Goal: Task Accomplishment & Management: Manage account settings

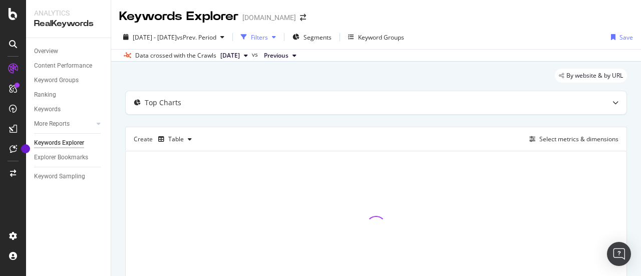
click at [268, 40] on div "Filters" at bounding box center [259, 37] width 17 height 9
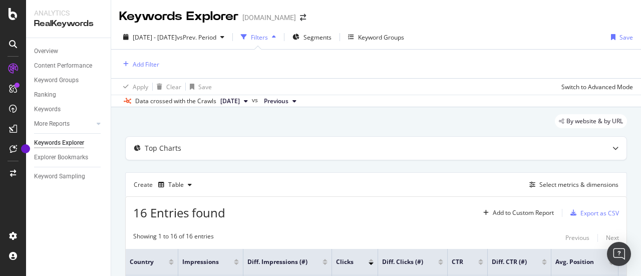
scroll to position [27, 0]
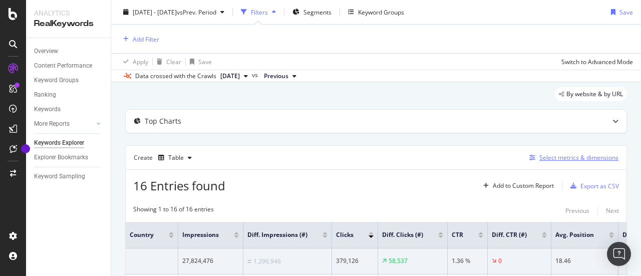
click at [580, 154] on div "Select metrics & dimensions" at bounding box center [578, 157] width 79 height 9
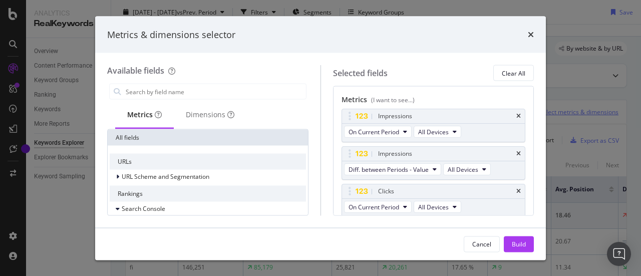
scroll to position [0, 0]
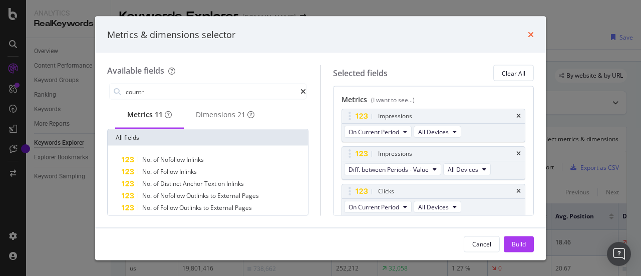
type input "countr"
click at [533, 36] on icon "times" at bounding box center [531, 35] width 6 height 8
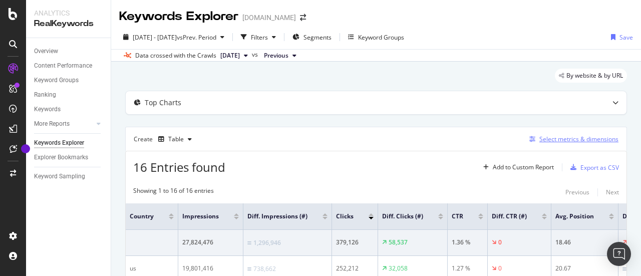
click at [570, 140] on div "Select metrics & dimensions" at bounding box center [578, 139] width 79 height 9
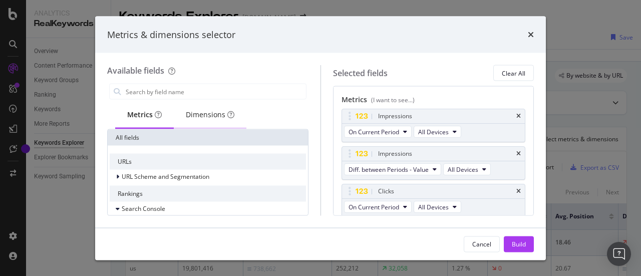
click at [199, 107] on div "Dimensions" at bounding box center [210, 116] width 73 height 28
click at [192, 81] on div "Available fields Metrics Dimensions All fields URLs URL Scheme and Segmentation…" at bounding box center [213, 140] width 213 height 150
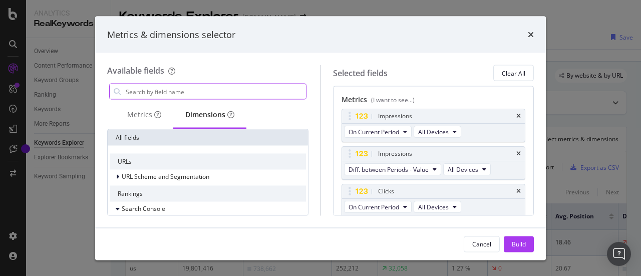
click at [192, 84] on input "modal" at bounding box center [215, 91] width 181 height 15
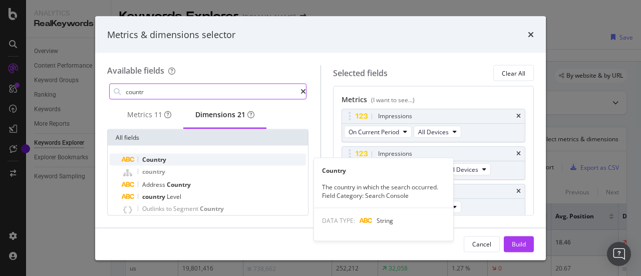
type input "countr"
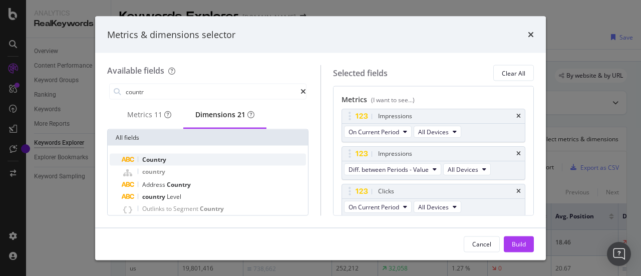
click at [187, 160] on div "Country" at bounding box center [214, 160] width 184 height 12
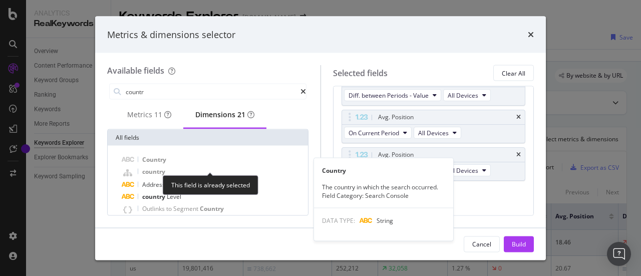
scroll to position [259, 0]
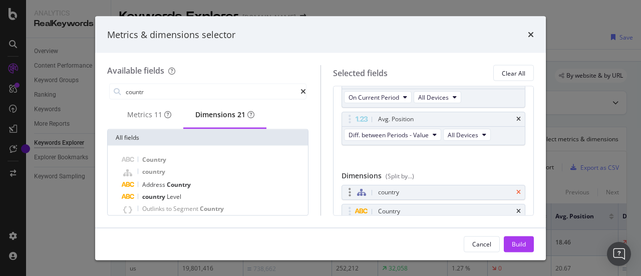
click at [516, 190] on icon "times" at bounding box center [518, 193] width 5 height 6
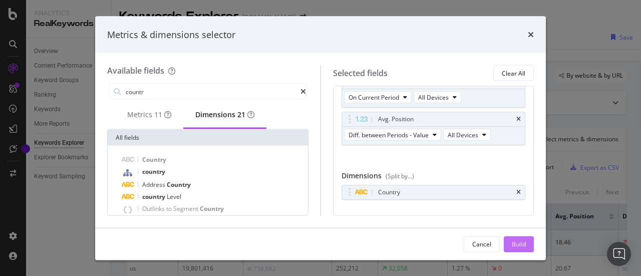
click at [520, 241] on div "Build" at bounding box center [519, 243] width 14 height 9
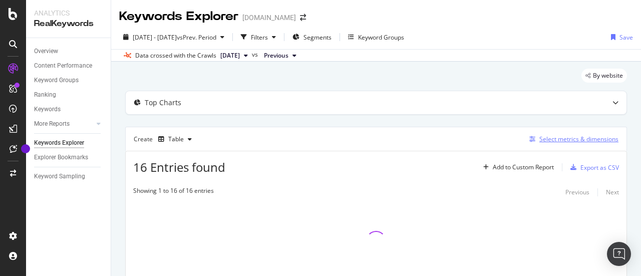
click at [550, 135] on div "Select metrics & dimensions" at bounding box center [578, 139] width 79 height 9
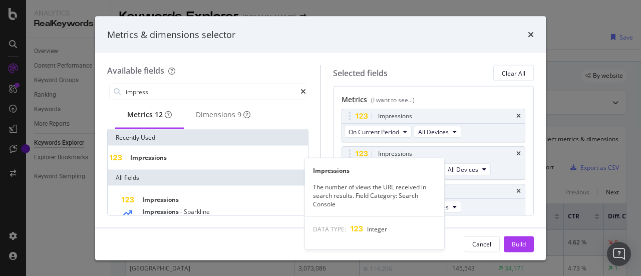
type input "impress"
click at [179, 160] on div "Impressions" at bounding box center [208, 158] width 196 height 8
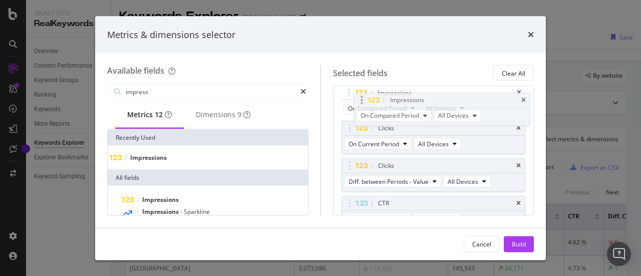
scroll to position [99, 0]
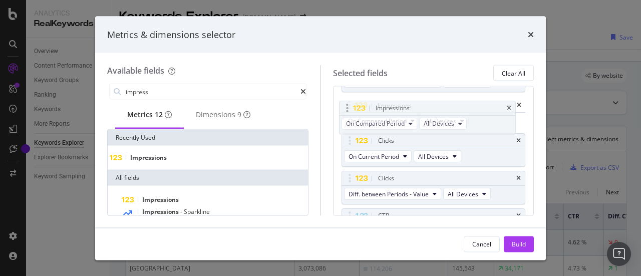
drag, startPoint x: 349, startPoint y: 190, endPoint x: 347, endPoint y: 109, distance: 81.1
click at [347, 109] on body "Analytics RealKeywords Overview Content Performance Keyword Groups Ranking Keyw…" at bounding box center [320, 138] width 641 height 276
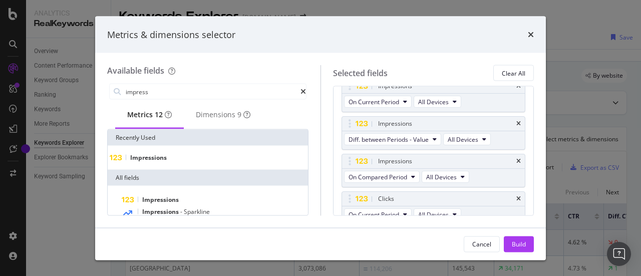
scroll to position [29, 0]
click at [516, 124] on icon "times" at bounding box center [518, 125] width 5 height 6
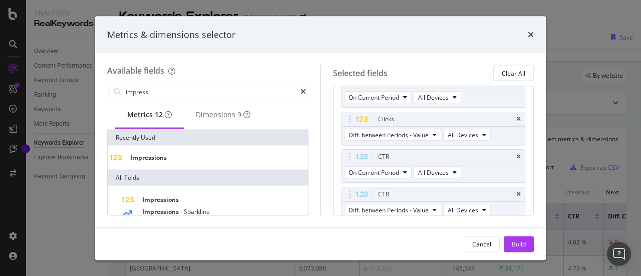
scroll to position [110, 0]
click at [411, 133] on span "Diff. between Periods - Value" at bounding box center [388, 134] width 80 height 9
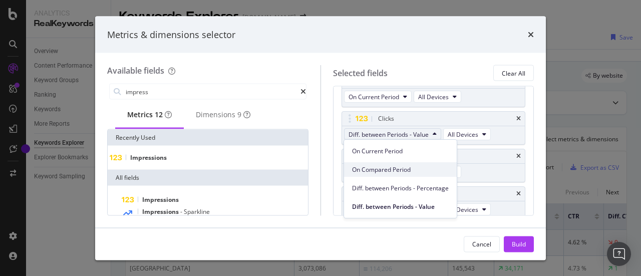
click at [405, 167] on span "On Compared Period" at bounding box center [400, 169] width 97 height 9
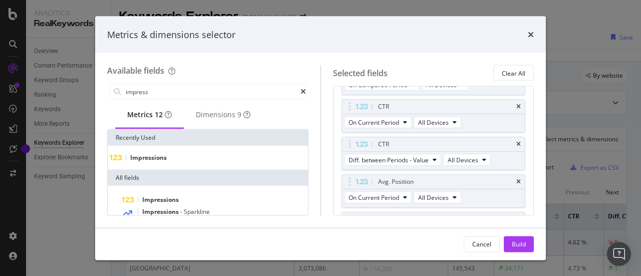
scroll to position [161, 0]
click at [424, 155] on span "Diff. between Periods - Value" at bounding box center [388, 158] width 80 height 9
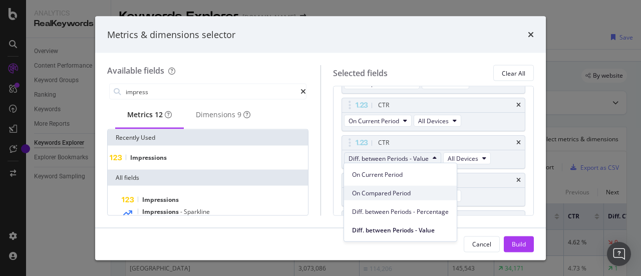
click at [408, 194] on span "On Compared Period" at bounding box center [400, 192] width 97 height 9
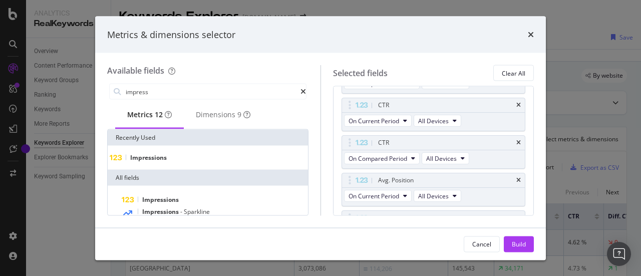
scroll to position [185, 0]
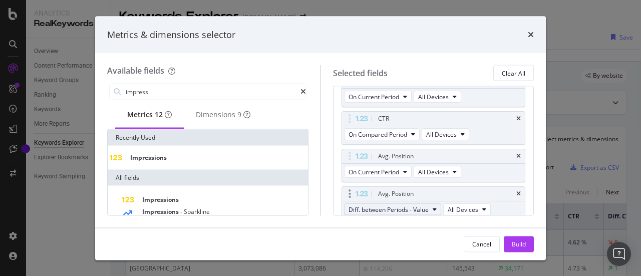
click at [400, 205] on span "Diff. between Periods - Value" at bounding box center [388, 209] width 80 height 9
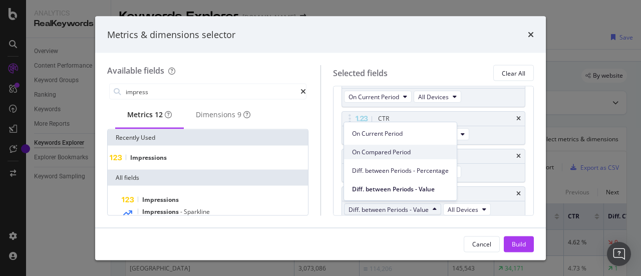
click at [412, 150] on span "On Compared Period" at bounding box center [400, 152] width 97 height 9
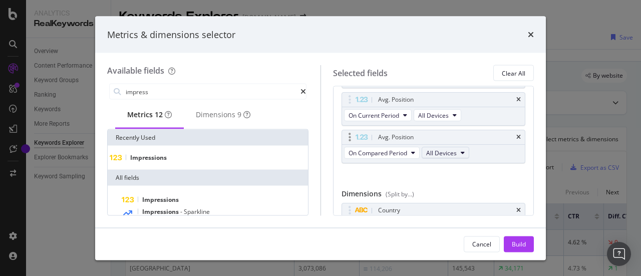
scroll to position [242, 0]
click at [523, 241] on div "Build" at bounding box center [519, 243] width 14 height 9
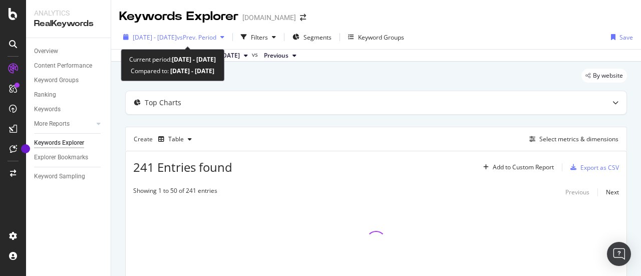
click at [193, 31] on div "[DATE] - [DATE] vs Prev. Period" at bounding box center [173, 37] width 109 height 15
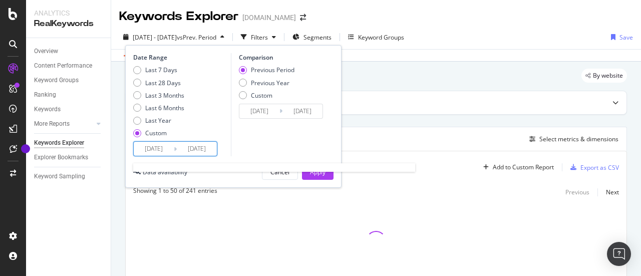
click at [164, 150] on input "[DATE]" at bounding box center [154, 149] width 40 height 14
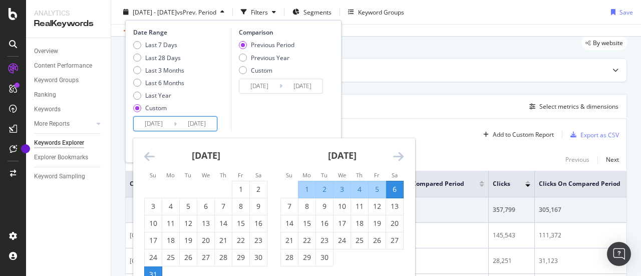
scroll to position [34, 0]
click at [299, 192] on div "1" at bounding box center [306, 189] width 17 height 10
type input "[DATE]"
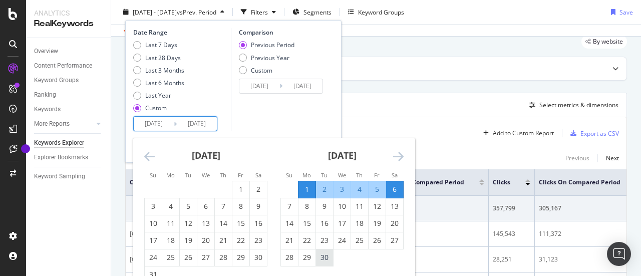
click at [326, 258] on div "30" at bounding box center [324, 257] width 17 height 10
type input "[DATE]"
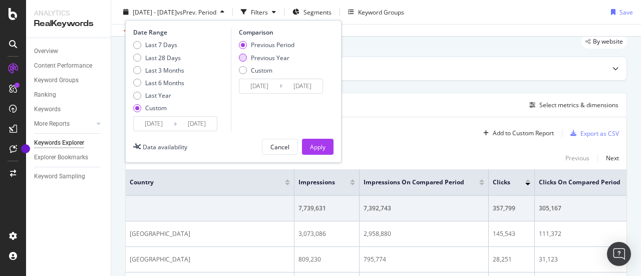
click at [268, 58] on div "Previous Year" at bounding box center [270, 57] width 39 height 9
type input "[DATE]"
click at [267, 87] on input "[DATE]" at bounding box center [259, 86] width 40 height 14
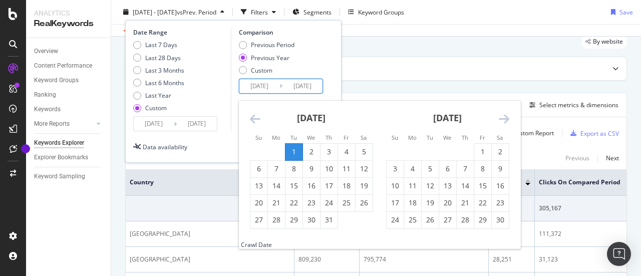
click at [257, 117] on icon "Move backward to switch to the previous month." at bounding box center [255, 119] width 11 height 12
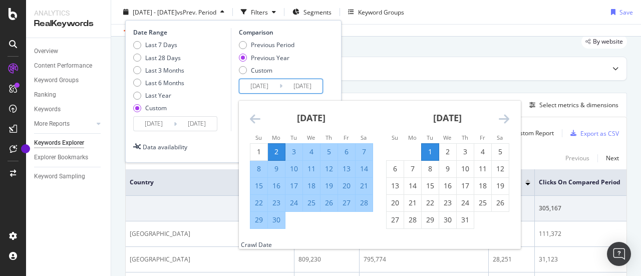
click at [257, 117] on icon "Move backward to switch to the previous month." at bounding box center [255, 119] width 11 height 12
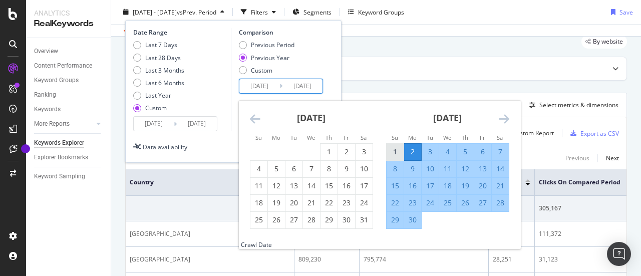
click at [392, 152] on div "1" at bounding box center [395, 152] width 17 height 10
type input "[DATE]"
click at [410, 223] on div "30" at bounding box center [412, 220] width 17 height 10
type input "[DATE]"
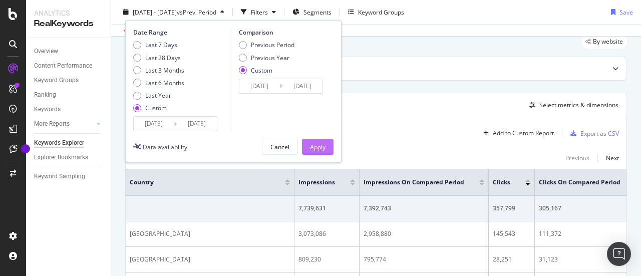
click at [324, 143] on div "Apply" at bounding box center [318, 146] width 16 height 9
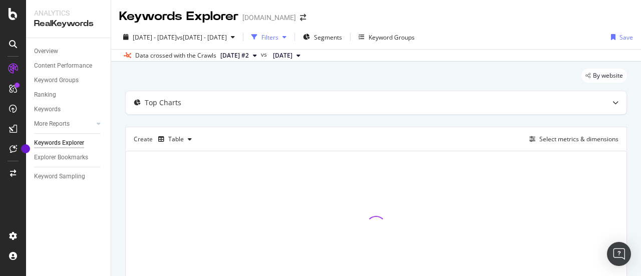
click at [278, 39] on div "Filters" at bounding box center [269, 37] width 17 height 9
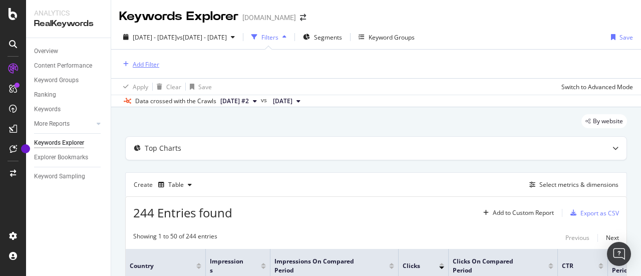
click at [133, 62] on div "Add Filter" at bounding box center [146, 64] width 27 height 9
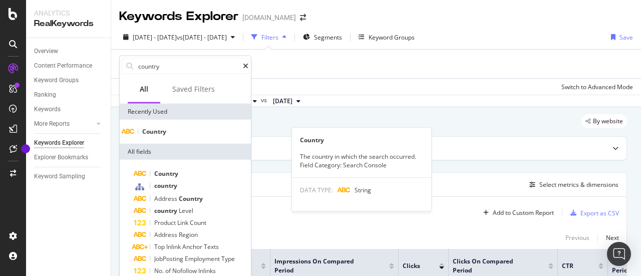
type input "country"
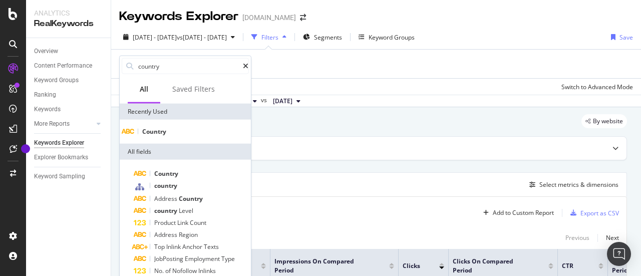
click at [191, 136] on div "Country" at bounding box center [185, 132] width 127 height 8
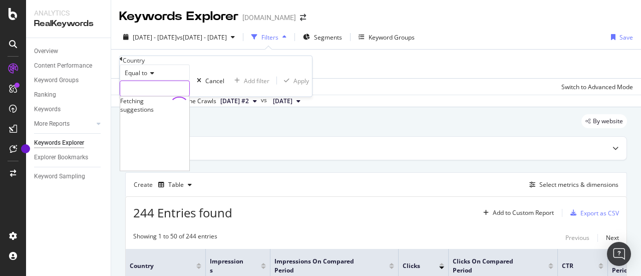
click at [189, 96] on input "text" at bounding box center [154, 88] width 69 height 15
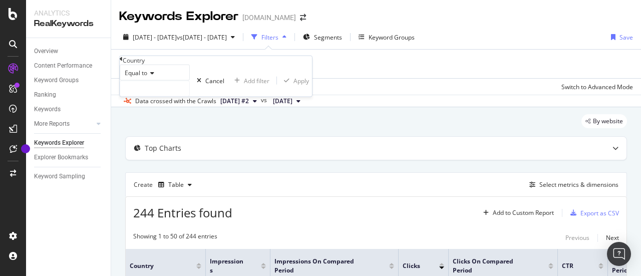
click at [146, 77] on span "Equal to" at bounding box center [136, 73] width 23 height 9
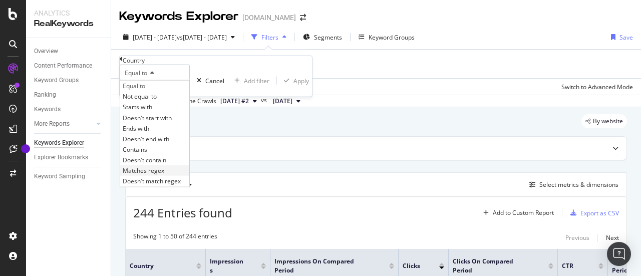
click at [151, 175] on span "Matches regex" at bounding box center [144, 170] width 42 height 9
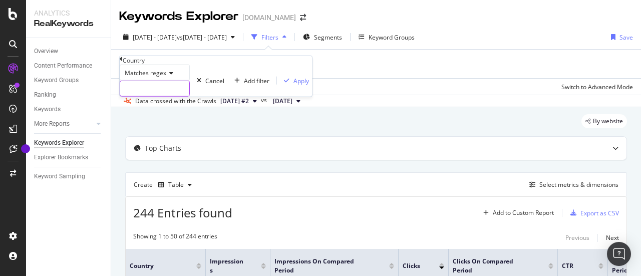
click at [150, 96] on input "text" at bounding box center [154, 88] width 69 height 15
type input "gbr|fra|deu|esp|nld|ita|bel|aut|irl"
click at [299, 85] on div "Apply" at bounding box center [307, 80] width 16 height 9
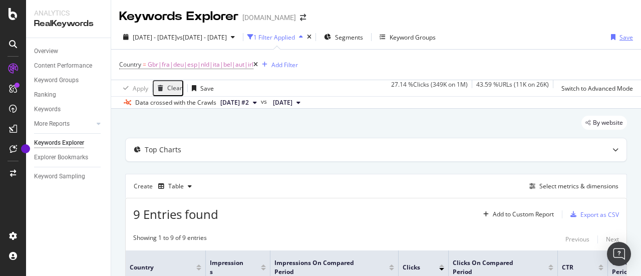
click at [621, 39] on div "Save" at bounding box center [626, 37] width 14 height 9
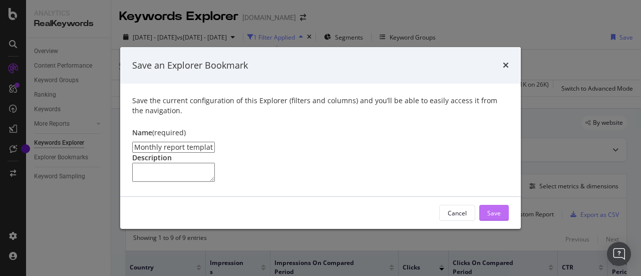
type input "Monthly report template"
click at [499, 217] on div "Save" at bounding box center [494, 213] width 14 height 9
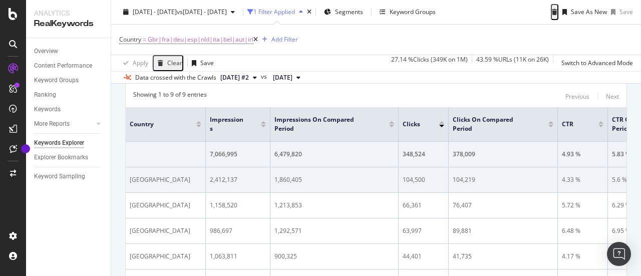
scroll to position [144, 0]
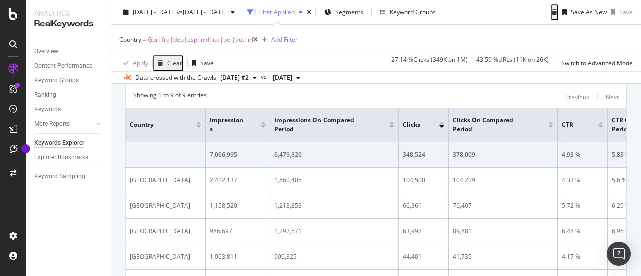
click at [580, 77] on div "Export as CSV" at bounding box center [599, 72] width 39 height 9
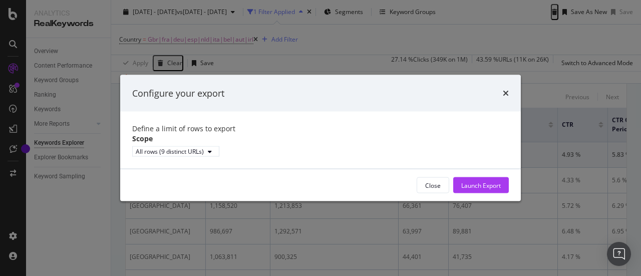
click at [512, 82] on div "Configure your export" at bounding box center [320, 93] width 401 height 37
click at [502, 87] on div "Configure your export" at bounding box center [320, 93] width 377 height 13
click at [506, 89] on icon "times" at bounding box center [506, 93] width 6 height 8
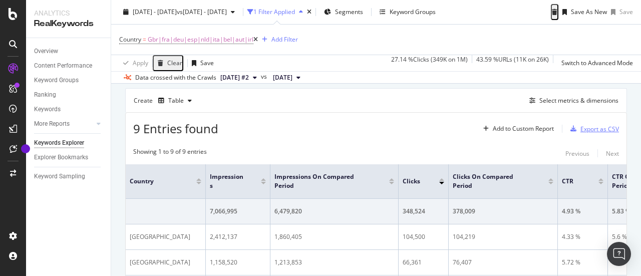
scroll to position [80, 0]
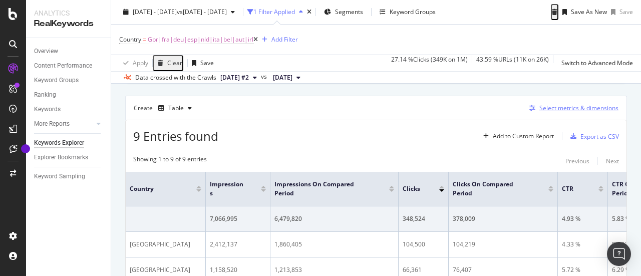
click at [554, 112] on div "Select metrics & dimensions" at bounding box center [578, 108] width 79 height 9
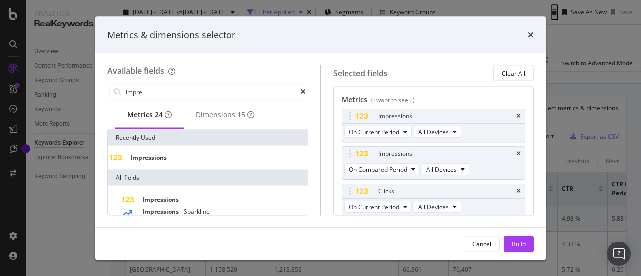
click at [206, 158] on div "Impressions" at bounding box center [208, 158] width 196 height 8
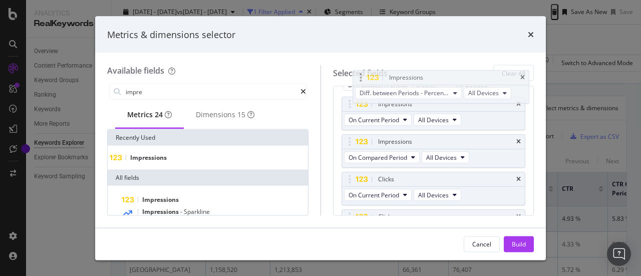
scroll to position [46, 0]
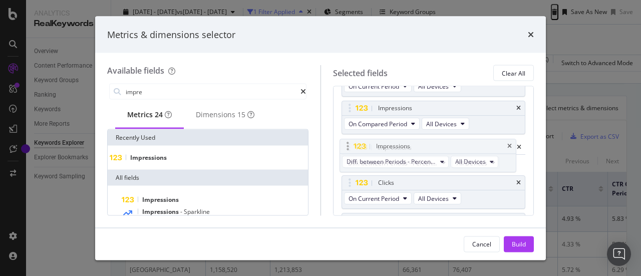
drag, startPoint x: 348, startPoint y: 187, endPoint x: 346, endPoint y: 144, distance: 43.1
click at [346, 144] on body "Analytics RealKeywords Overview Content Performance Keyword Groups Ranking Keyw…" at bounding box center [320, 138] width 641 height 276
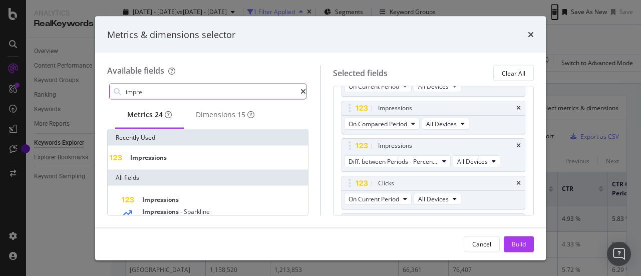
click at [181, 88] on input "impre" at bounding box center [213, 91] width 176 height 15
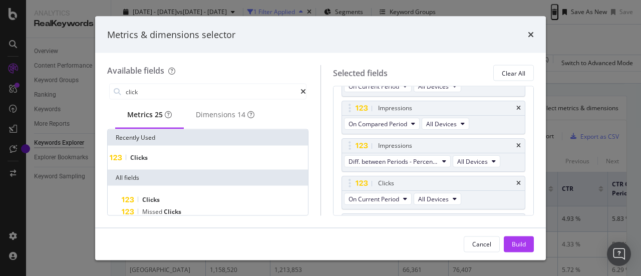
click at [184, 162] on div "Clicks" at bounding box center [208, 158] width 196 height 8
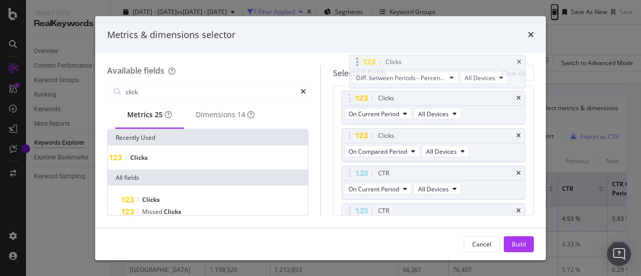
scroll to position [143, 0]
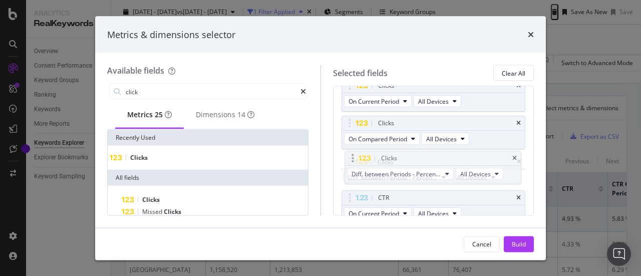
drag, startPoint x: 347, startPoint y: 192, endPoint x: 350, endPoint y: 161, distance: 31.2
click at [350, 161] on body "Analytics RealKeywords Overview Content Performance Keyword Groups Ranking Keyw…" at bounding box center [320, 138] width 641 height 276
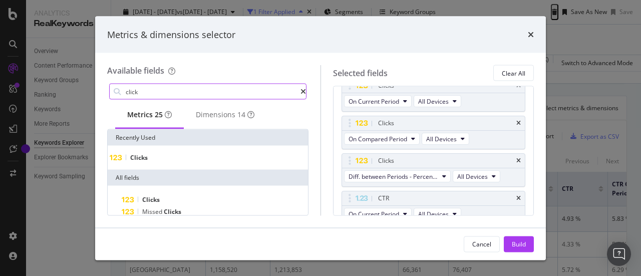
click at [168, 92] on input "click" at bounding box center [213, 91] width 176 height 15
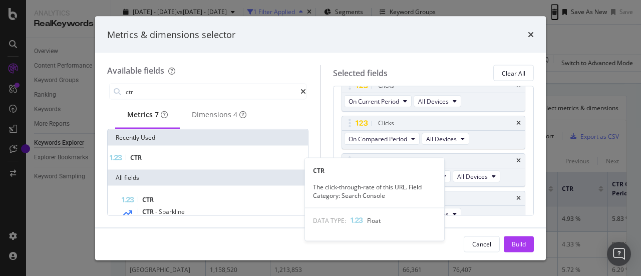
click at [142, 162] on span "CTR" at bounding box center [136, 157] width 12 height 9
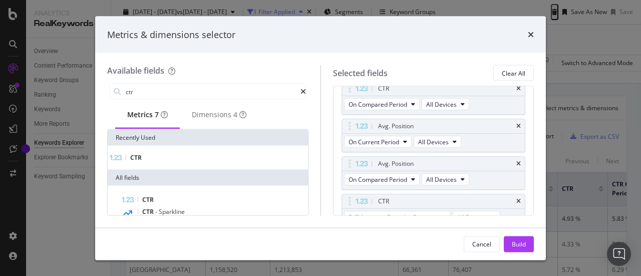
scroll to position [298, 0]
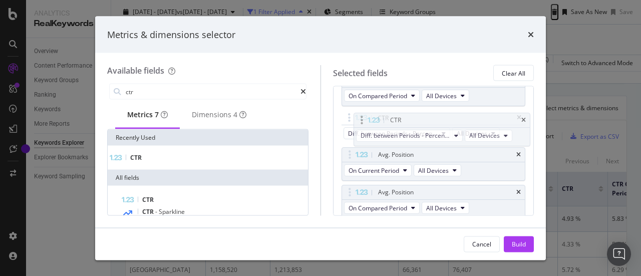
drag, startPoint x: 347, startPoint y: 190, endPoint x: 359, endPoint y: 121, distance: 70.1
click at [359, 121] on body "Analytics RealKeywords Overview Content Performance Keyword Groups Ranking Keyw…" at bounding box center [320, 138] width 641 height 276
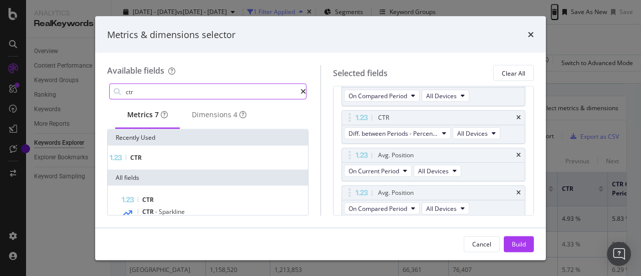
click at [183, 91] on input "ctr" at bounding box center [213, 91] width 176 height 15
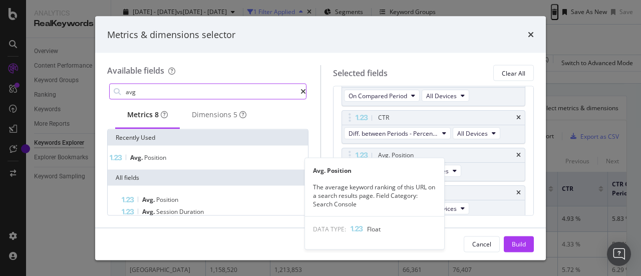
type input "avg"
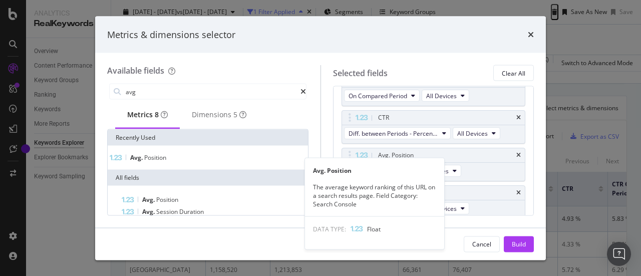
click at [166, 162] on span "Position" at bounding box center [155, 157] width 22 height 9
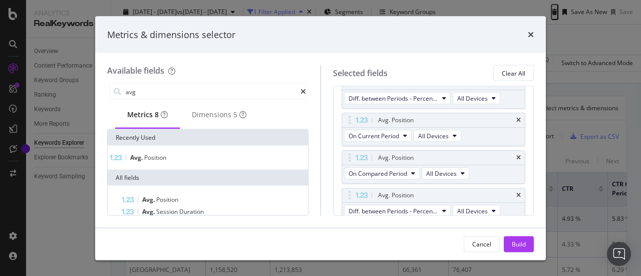
scroll to position [335, 0]
click at [510, 243] on button "Build" at bounding box center [519, 244] width 30 height 16
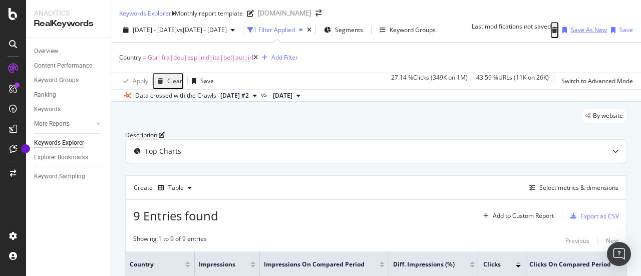
click at [607, 34] on div "Save As New" at bounding box center [589, 30] width 36 height 9
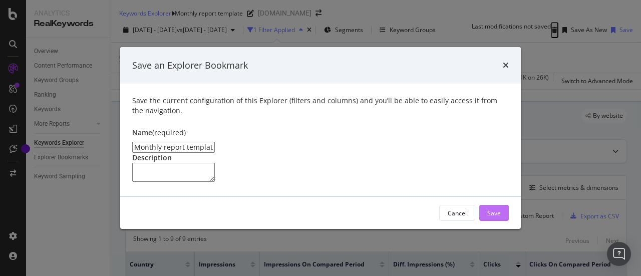
type input "Monthly report template"
click at [489, 220] on div "Save" at bounding box center [494, 212] width 14 height 15
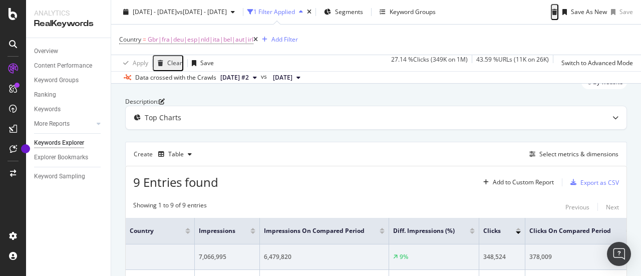
scroll to position [33, 0]
click at [232, 123] on div "Top Charts" at bounding box center [356, 118] width 461 height 10
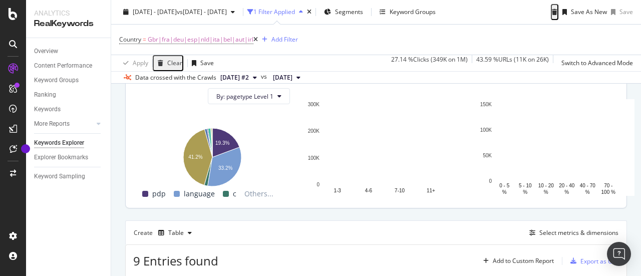
scroll to position [103, 0]
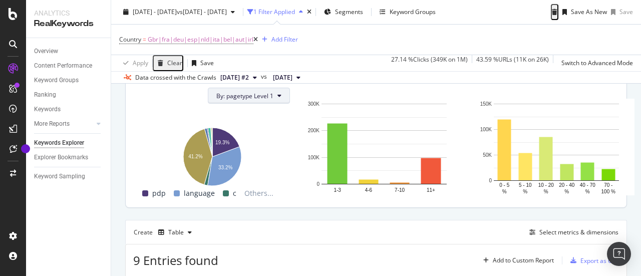
click at [280, 104] on button "By: pagetype Level 1" at bounding box center [249, 96] width 82 height 16
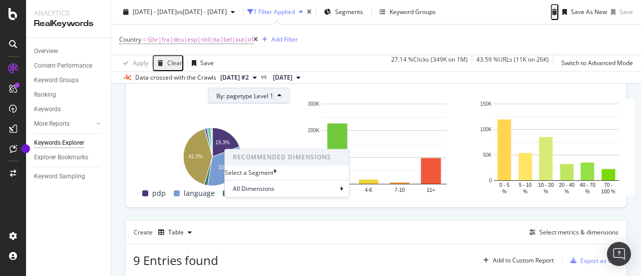
click at [280, 104] on button "By: pagetype Level 1" at bounding box center [249, 96] width 82 height 16
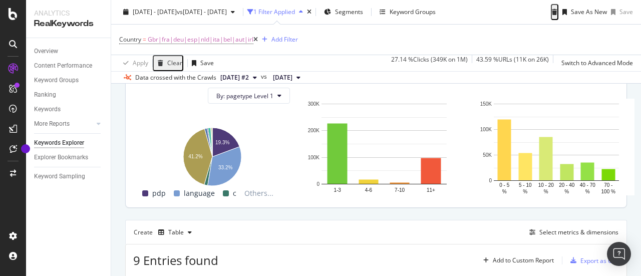
scroll to position [72, 0]
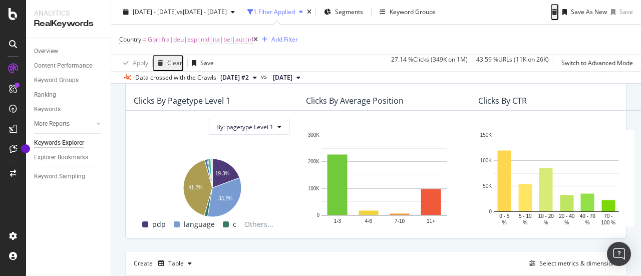
click at [163, 84] on div "Top Charts" at bounding box center [163, 79] width 37 height 10
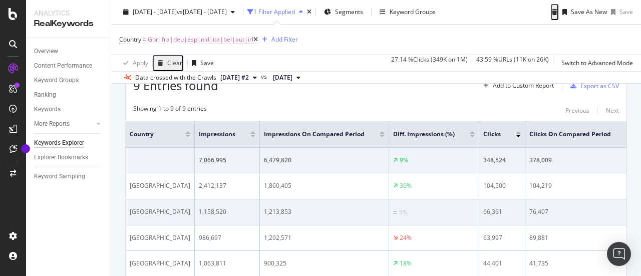
scroll to position [130, 0]
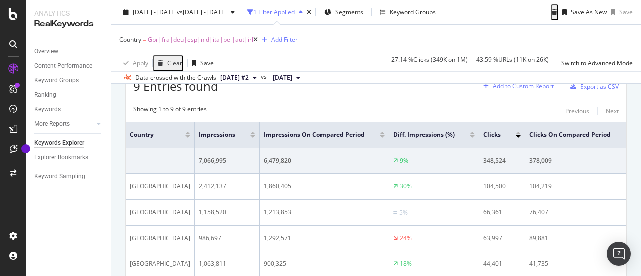
click at [502, 89] on div "Add to Custom Report" at bounding box center [523, 86] width 61 height 6
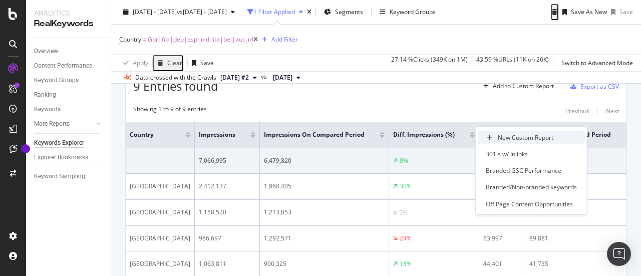
click at [512, 138] on div "New Custom Report" at bounding box center [526, 137] width 56 height 9
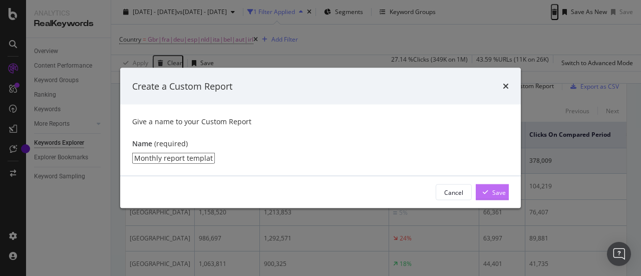
type input "Monthly report template"
click at [493, 196] on div "Save" at bounding box center [499, 192] width 14 height 9
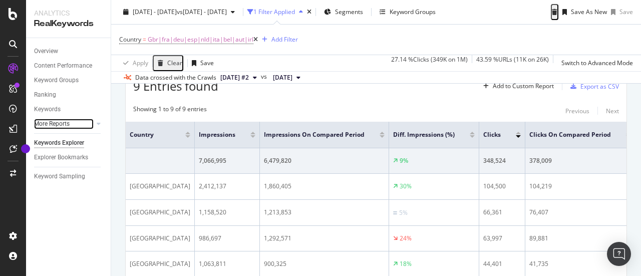
click at [93, 121] on link "More Reports" at bounding box center [64, 124] width 60 height 11
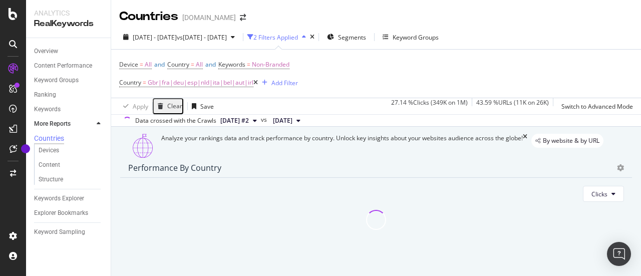
click at [97, 123] on icon at bounding box center [99, 124] width 4 height 6
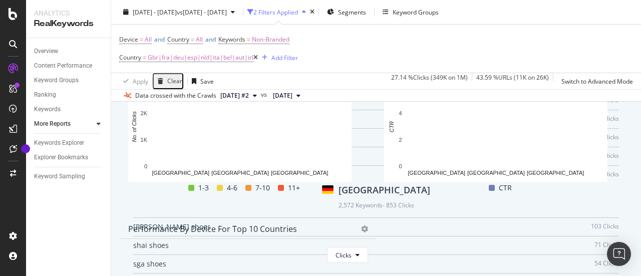
scroll to position [1191, 0]
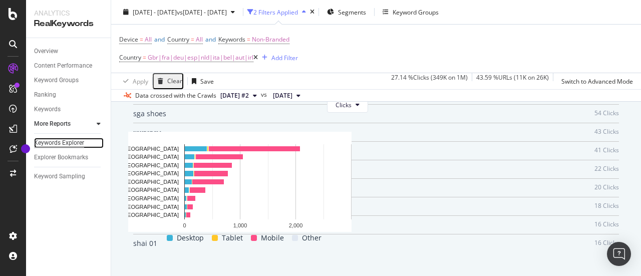
click at [67, 140] on div "Keywords Explorer" at bounding box center [59, 143] width 50 height 11
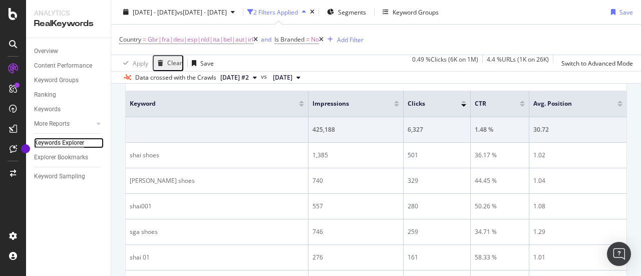
scroll to position [160, 0]
click at [72, 159] on div "Explorer Bookmarks" at bounding box center [61, 157] width 54 height 11
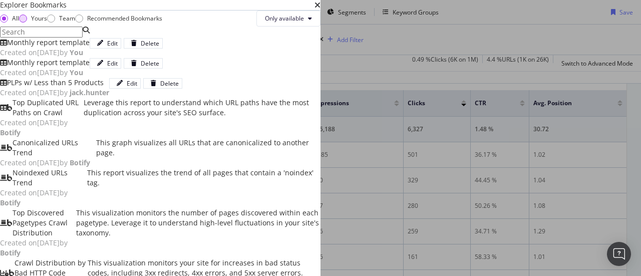
click at [47, 23] on div "Yours" at bounding box center [39, 18] width 16 height 9
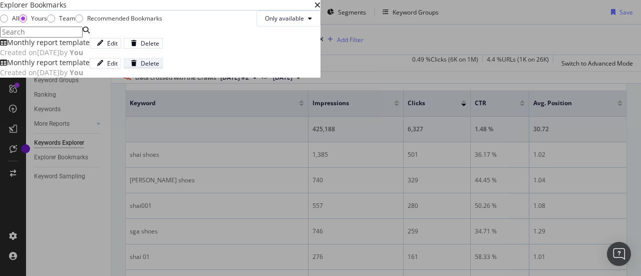
click at [159, 68] on div "Delete" at bounding box center [150, 63] width 19 height 9
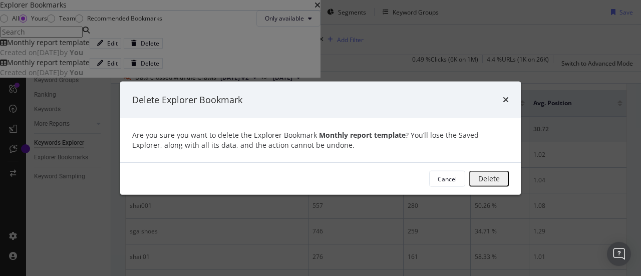
click at [499, 183] on div "Delete" at bounding box center [489, 178] width 22 height 13
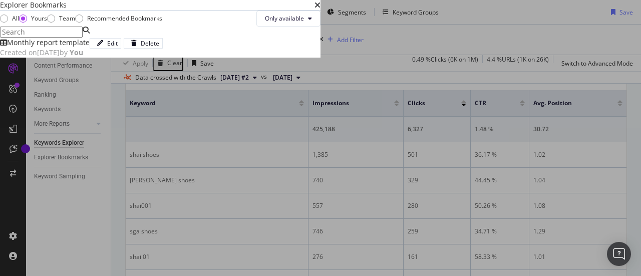
click at [90, 48] on div "Monthly report template" at bounding box center [48, 43] width 83 height 10
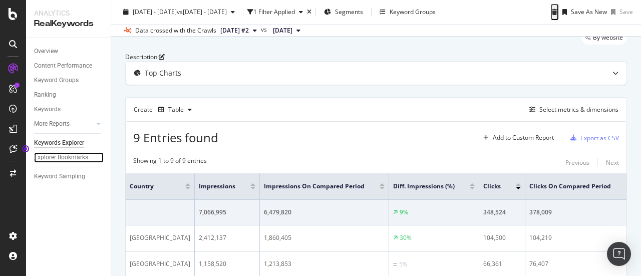
scroll to position [43, 0]
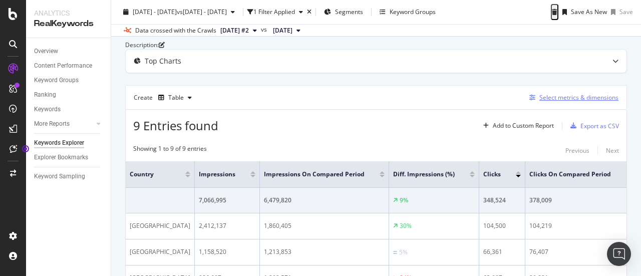
click at [556, 102] on div "Select metrics & dimensions" at bounding box center [578, 97] width 79 height 9
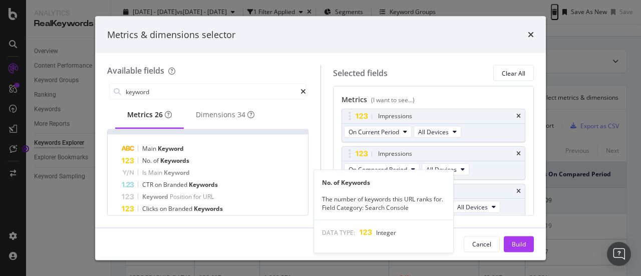
scroll to position [0, 0]
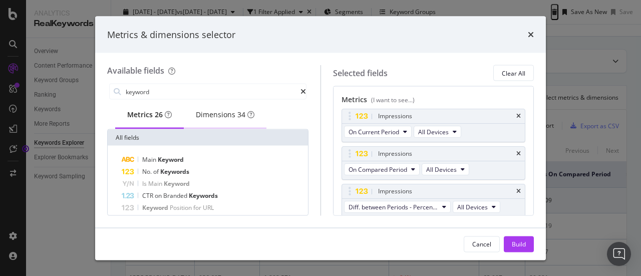
type input "keyword"
click at [240, 110] on div "Dimensions 34" at bounding box center [225, 115] width 59 height 10
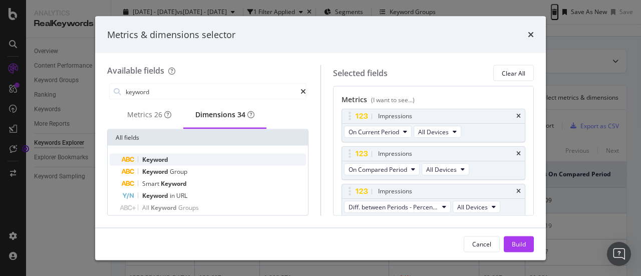
click at [187, 166] on div "Keyword" at bounding box center [214, 160] width 184 height 12
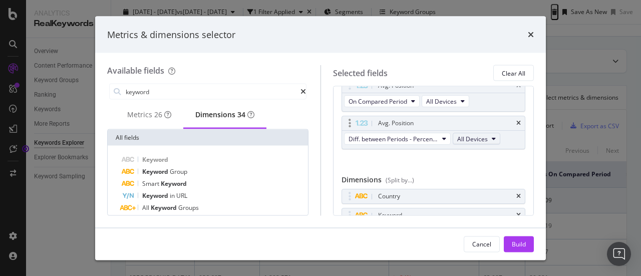
scroll to position [409, 0]
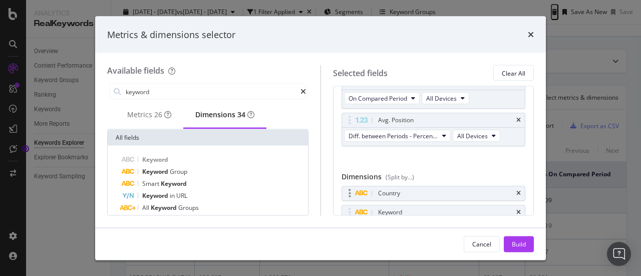
click at [515, 190] on div "Country" at bounding box center [433, 194] width 183 height 14
click at [516, 191] on icon "times" at bounding box center [518, 194] width 5 height 6
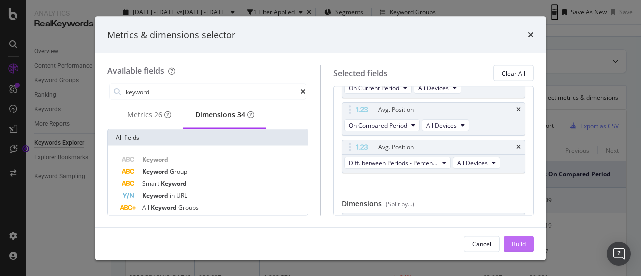
click at [513, 242] on div "Build" at bounding box center [519, 243] width 14 height 9
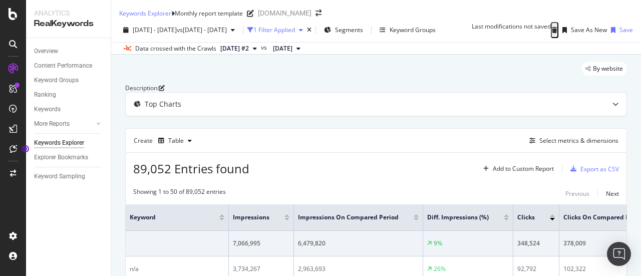
click at [295, 34] on div "1 Filter Applied" at bounding box center [274, 30] width 42 height 9
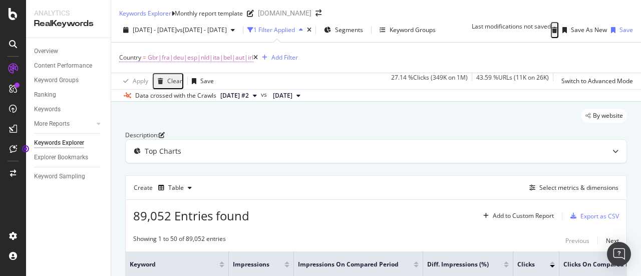
click at [208, 65] on span "Gbr|fra|deu|esp|nld|ita|bel|aut|irl" at bounding box center [201, 58] width 106 height 14
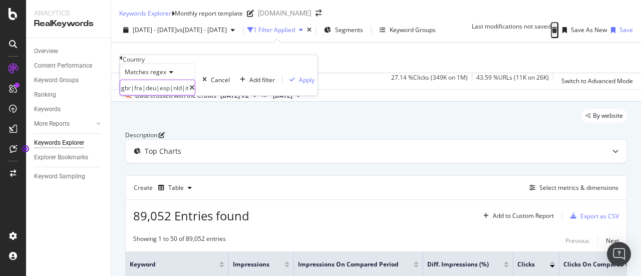
click at [182, 95] on input "gbr|fra|deu|esp|nld|ita|bel|aut|irl" at bounding box center [154, 87] width 69 height 15
click at [189, 95] on input "gbr|fra|deu|esp|nld|ita|bel|aut|irl" at bounding box center [154, 87] width 69 height 15
click at [189, 95] on input "ita|bel|aut|irl" at bounding box center [154, 87] width 69 height 15
type input "ita|deu"
click at [299, 84] on div "Apply" at bounding box center [307, 79] width 16 height 9
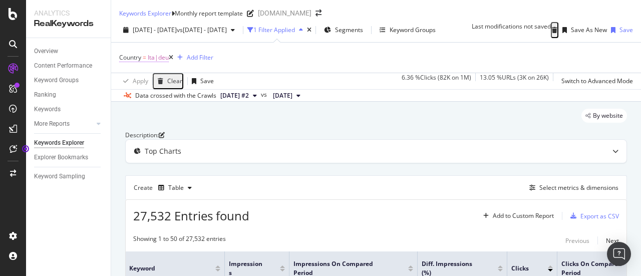
click at [160, 63] on span "Ita|deu" at bounding box center [158, 58] width 21 height 14
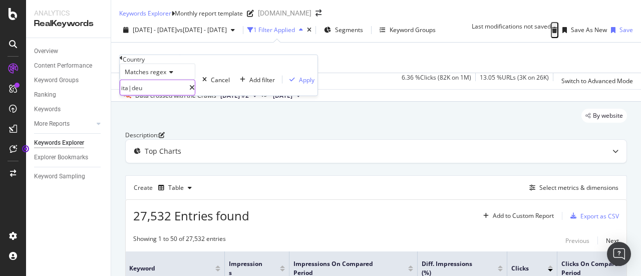
click at [166, 95] on input "ita|deu" at bounding box center [154, 87] width 69 height 15
type input "ita|deu|esp|gbr|fra|nld|bel|aut|irl"
click at [299, 84] on div "Apply" at bounding box center [307, 79] width 16 height 9
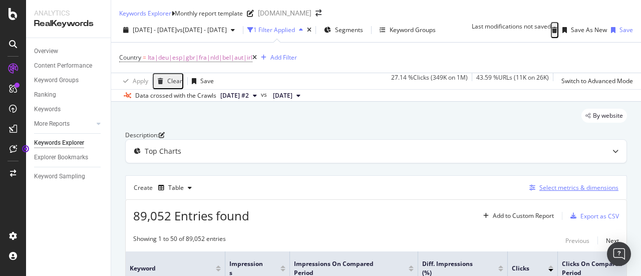
click at [559, 192] on div "Select metrics & dimensions" at bounding box center [578, 187] width 79 height 9
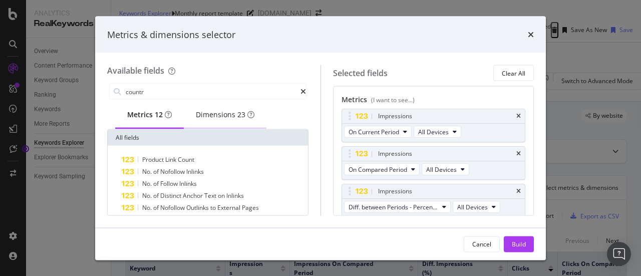
type input "countr"
click at [225, 111] on div "Dimensions 23" at bounding box center [225, 115] width 59 height 10
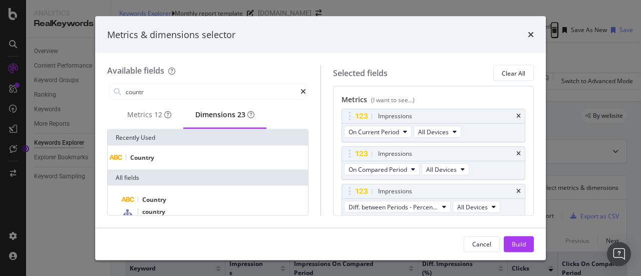
click at [202, 162] on div "Country" at bounding box center [208, 158] width 196 height 8
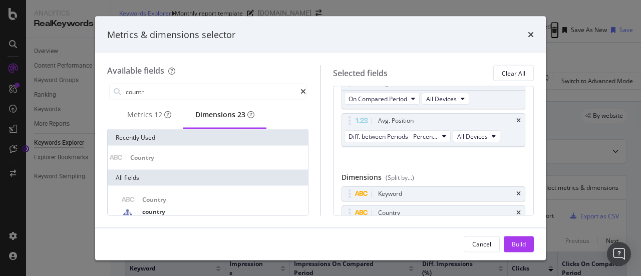
scroll to position [409, 0]
click at [504, 241] on button "Build" at bounding box center [519, 244] width 30 height 16
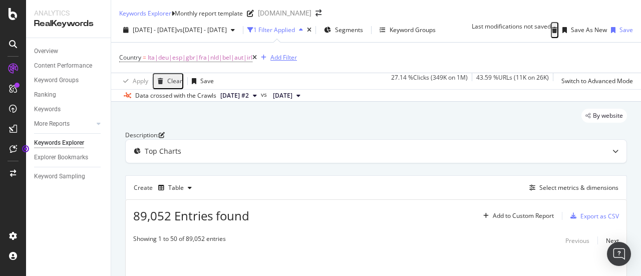
click at [285, 63] on div "Add Filter" at bounding box center [277, 57] width 40 height 11
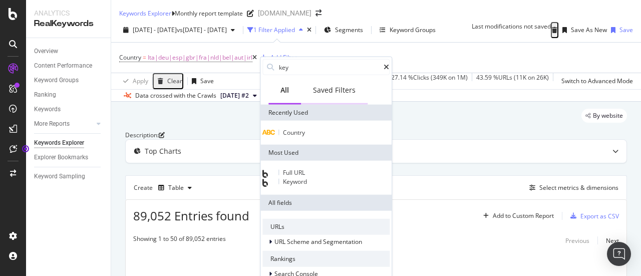
type input "keyw"
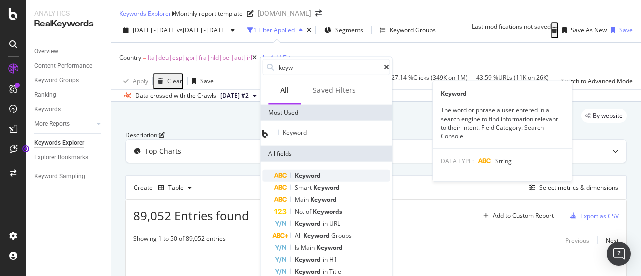
click at [328, 178] on div "Keyword" at bounding box center [331, 176] width 115 height 12
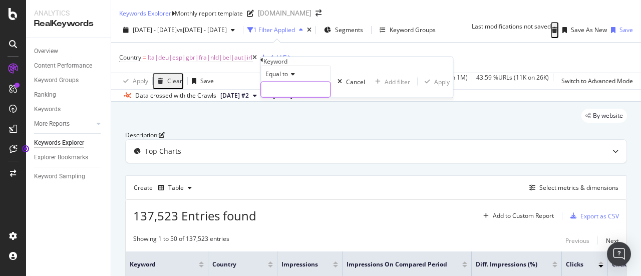
click at [320, 97] on input "text" at bounding box center [295, 89] width 69 height 15
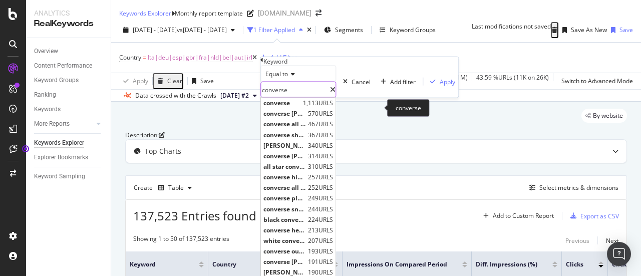
type input "converse"
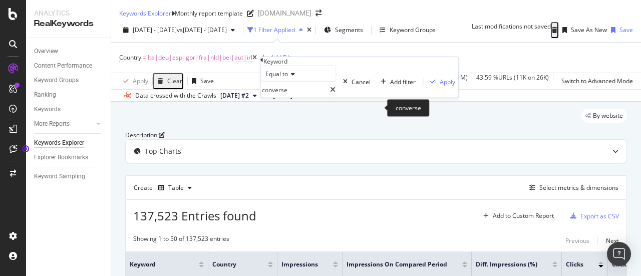
click at [381, 98] on div "Equal to converse converse Cancel Add filter Apply" at bounding box center [359, 82] width 198 height 32
click at [440, 86] on div "Apply" at bounding box center [448, 81] width 16 height 9
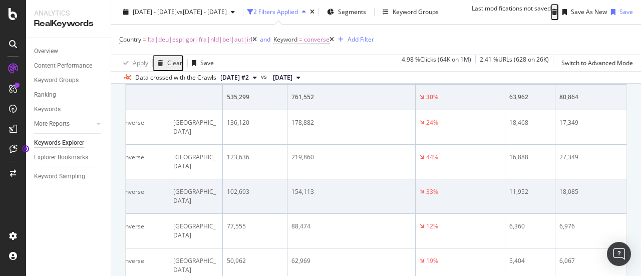
scroll to position [0, 9]
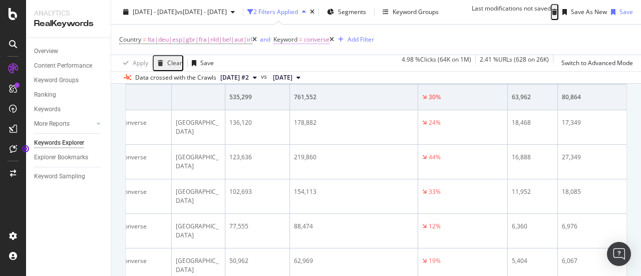
click at [320, 39] on span "converse" at bounding box center [317, 40] width 26 height 14
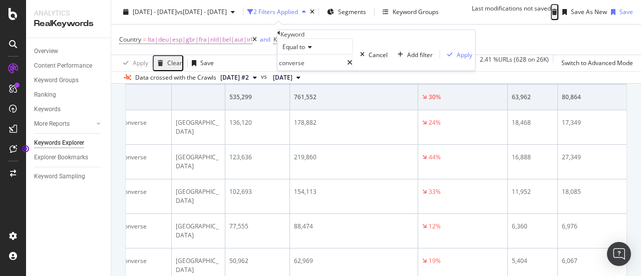
click at [305, 51] on span "Equal to" at bounding box center [293, 47] width 23 height 9
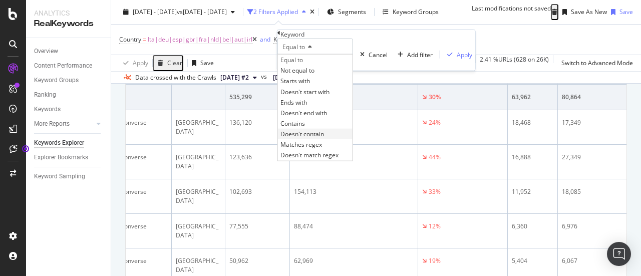
click at [322, 138] on span "Doesn't contain" at bounding box center [302, 134] width 44 height 9
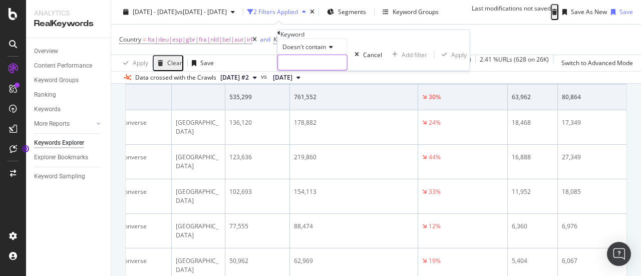
click at [347, 70] on input "text" at bounding box center [312, 62] width 69 height 15
type input "converse"
click at [457, 59] on div "Apply" at bounding box center [465, 54] width 16 height 9
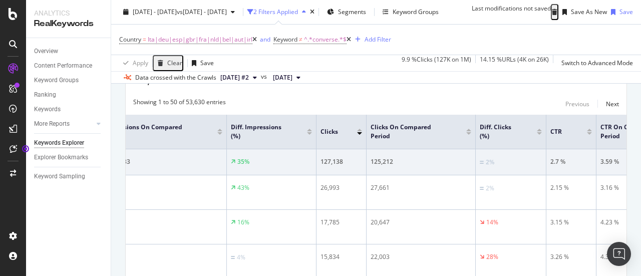
scroll to position [150, 0]
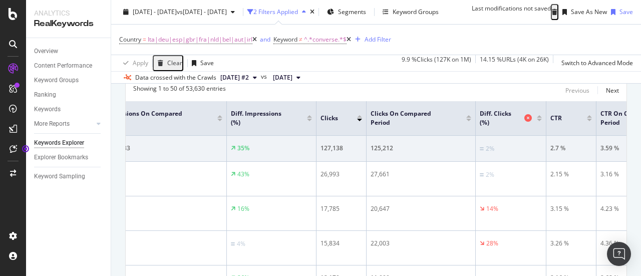
click at [501, 127] on span "Diff. Clicks (%)" at bounding box center [501, 118] width 42 height 18
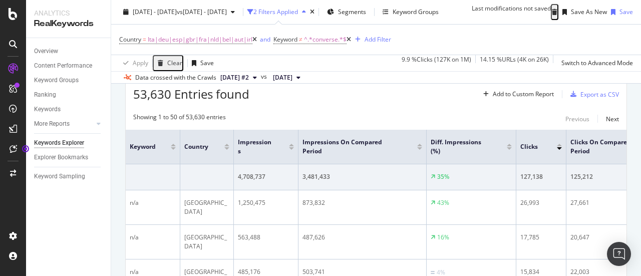
scroll to position [118, 0]
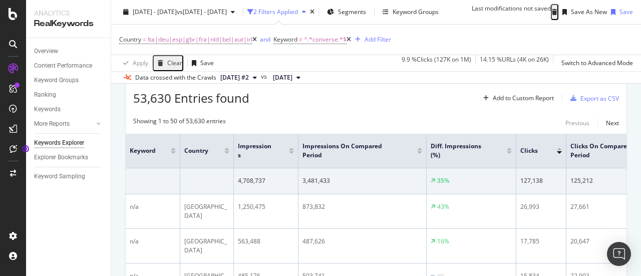
click at [565, 74] on div "Select metrics & dimensions" at bounding box center [578, 70] width 79 height 9
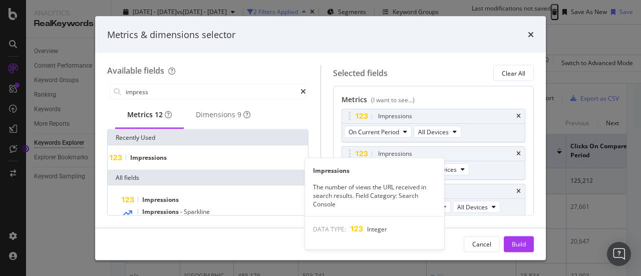
type input "impress"
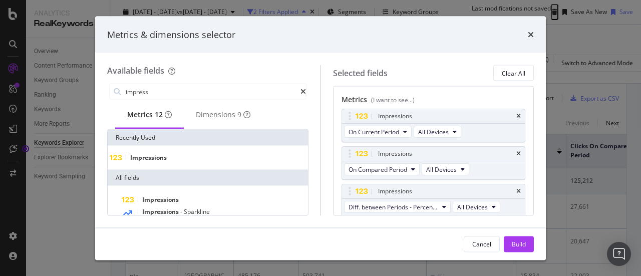
click at [220, 158] on div "Impressions" at bounding box center [208, 158] width 196 height 8
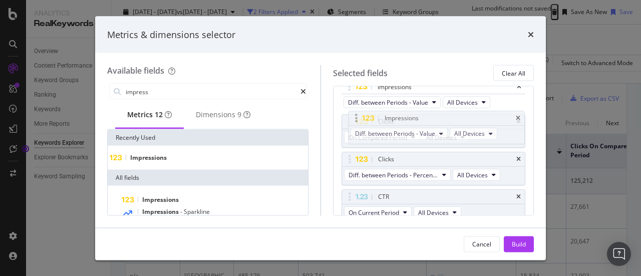
scroll to position [172, 0]
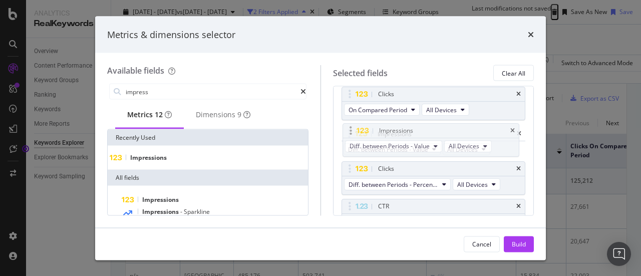
drag, startPoint x: 346, startPoint y: 187, endPoint x: 348, endPoint y: 126, distance: 60.6
click at [348, 126] on body "Analytics RealKeywords Overview Content Performance Keyword Groups Ranking Keyw…" at bounding box center [320, 138] width 641 height 276
click at [509, 240] on button "Build" at bounding box center [519, 244] width 30 height 16
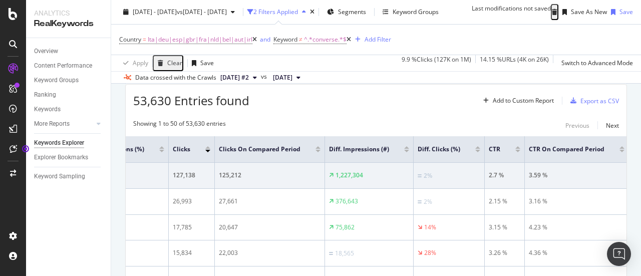
scroll to position [115, 0]
click at [596, 77] on div "Select metrics & dimensions" at bounding box center [578, 73] width 79 height 9
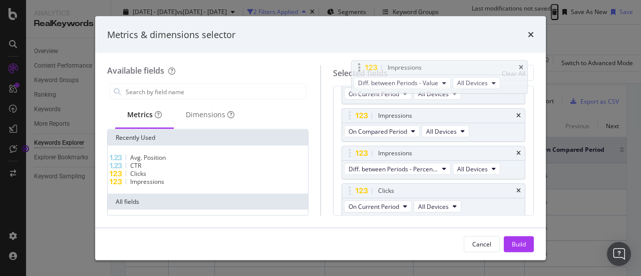
scroll to position [54, 0]
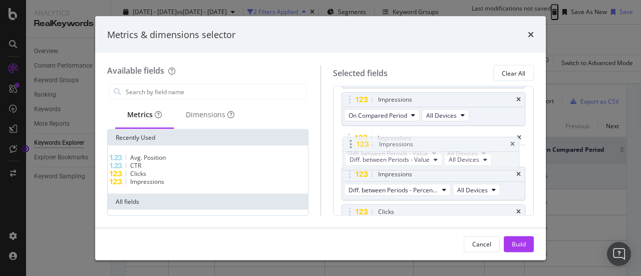
drag, startPoint x: 346, startPoint y: 166, endPoint x: 347, endPoint y: 150, distance: 16.6
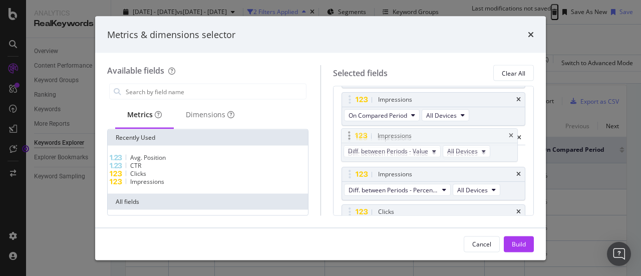
click at [347, 150] on body "Analytics RealKeywords Overview Content Performance Keyword Groups Ranking Keyw…" at bounding box center [320, 138] width 641 height 276
click at [516, 246] on div "Build" at bounding box center [519, 243] width 14 height 9
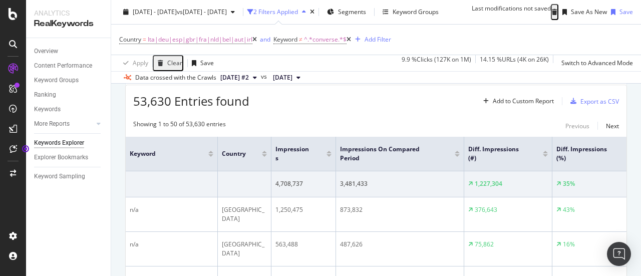
click at [547, 153] on div at bounding box center [545, 152] width 5 height 3
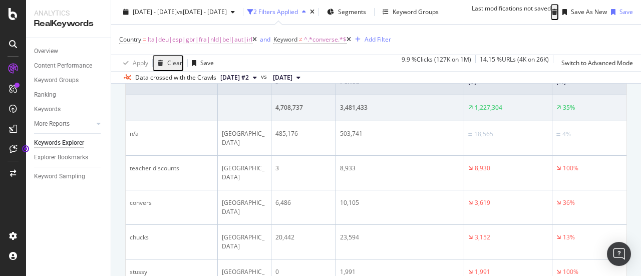
scroll to position [190, 0]
click at [546, 81] on div at bounding box center [545, 80] width 5 height 3
